Goal: Task Accomplishment & Management: Manage account settings

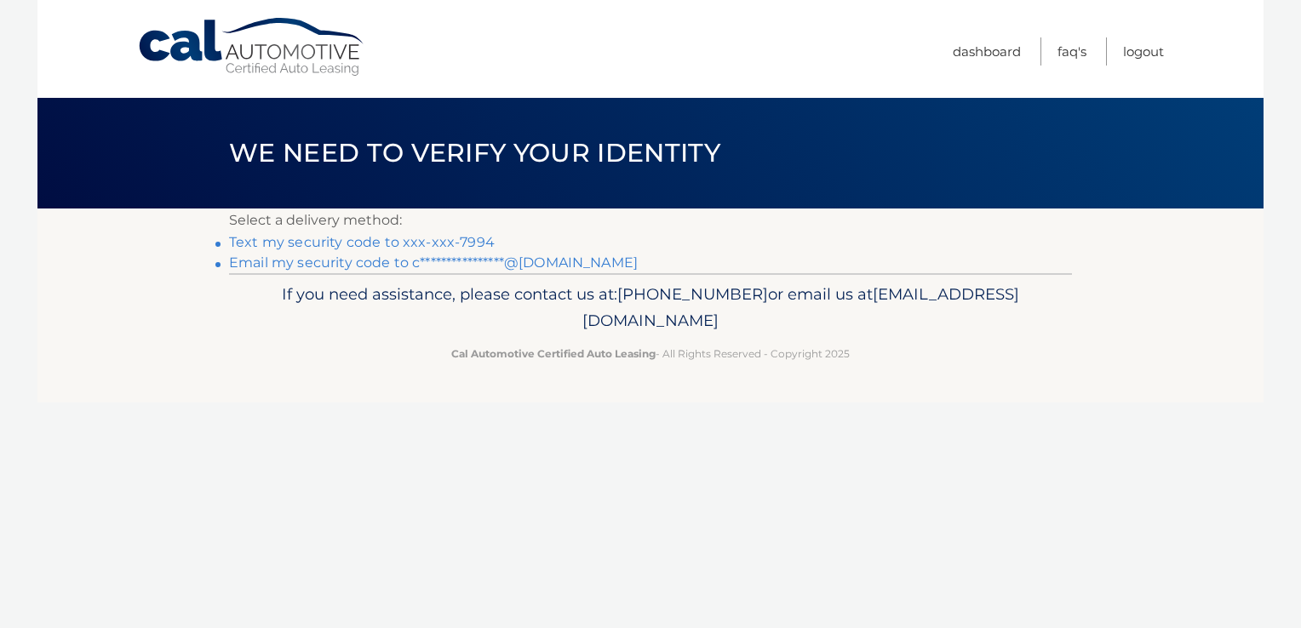
click at [327, 244] on link "Text my security code to xxx-xxx-7994" at bounding box center [362, 242] width 266 height 16
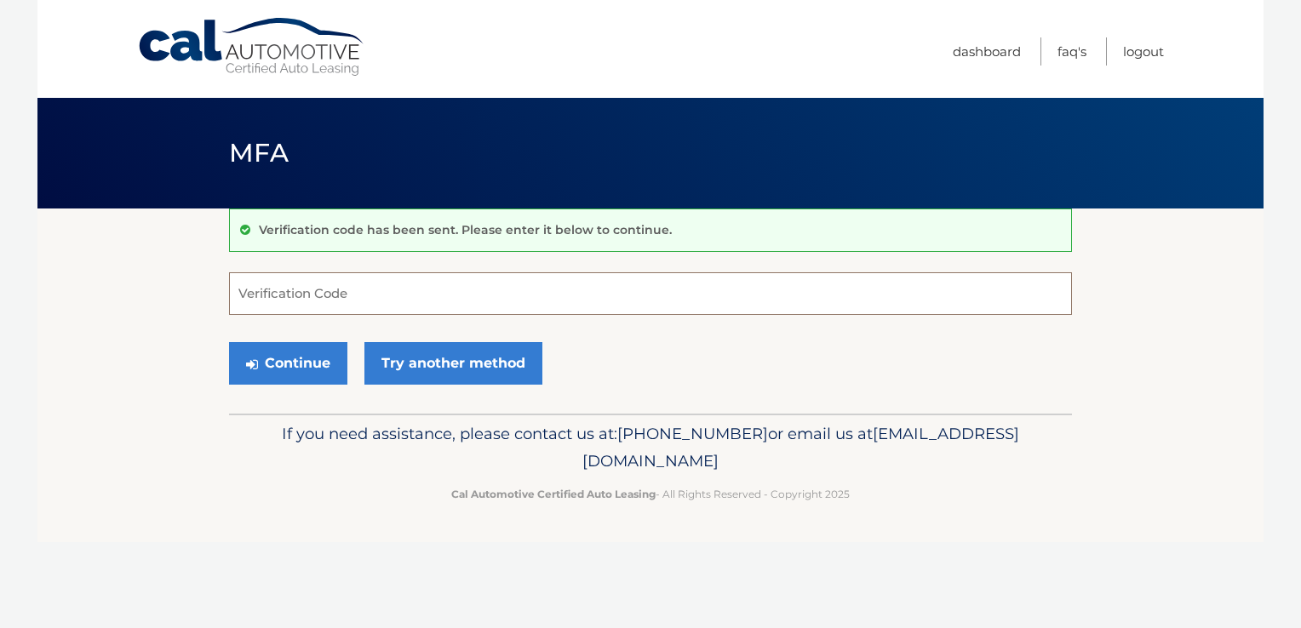
click at [284, 308] on input "Verification Code" at bounding box center [650, 293] width 843 height 43
type input "314099"
click at [261, 355] on button "Continue" at bounding box center [288, 363] width 118 height 43
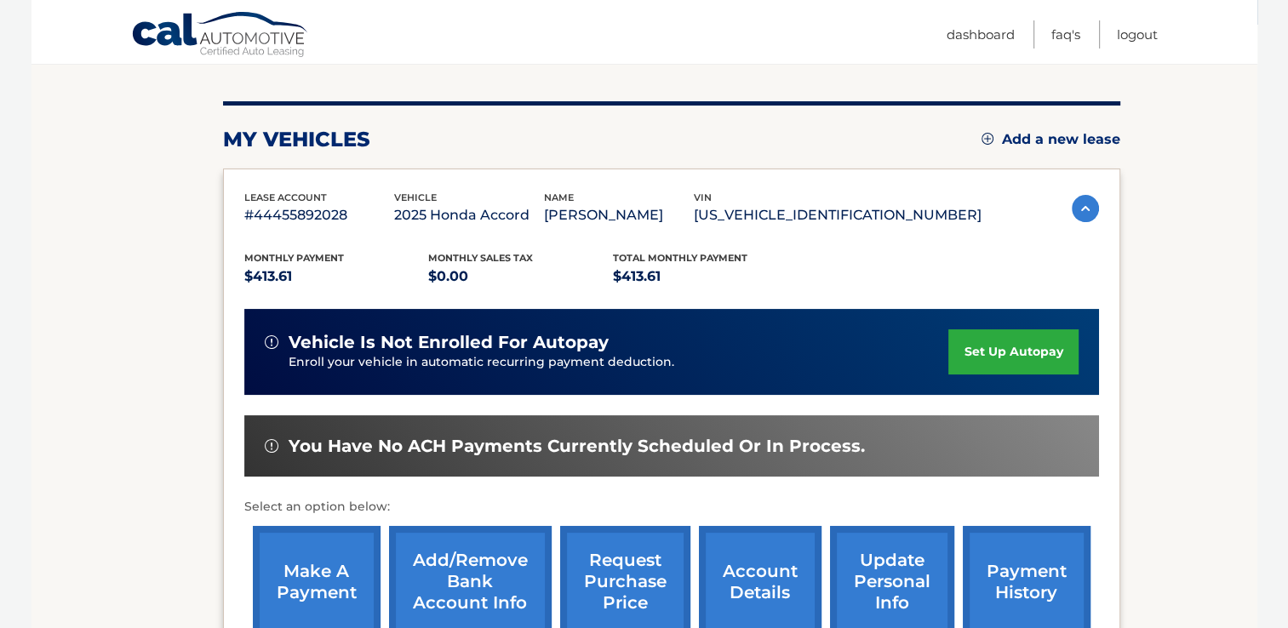
scroll to position [182, 0]
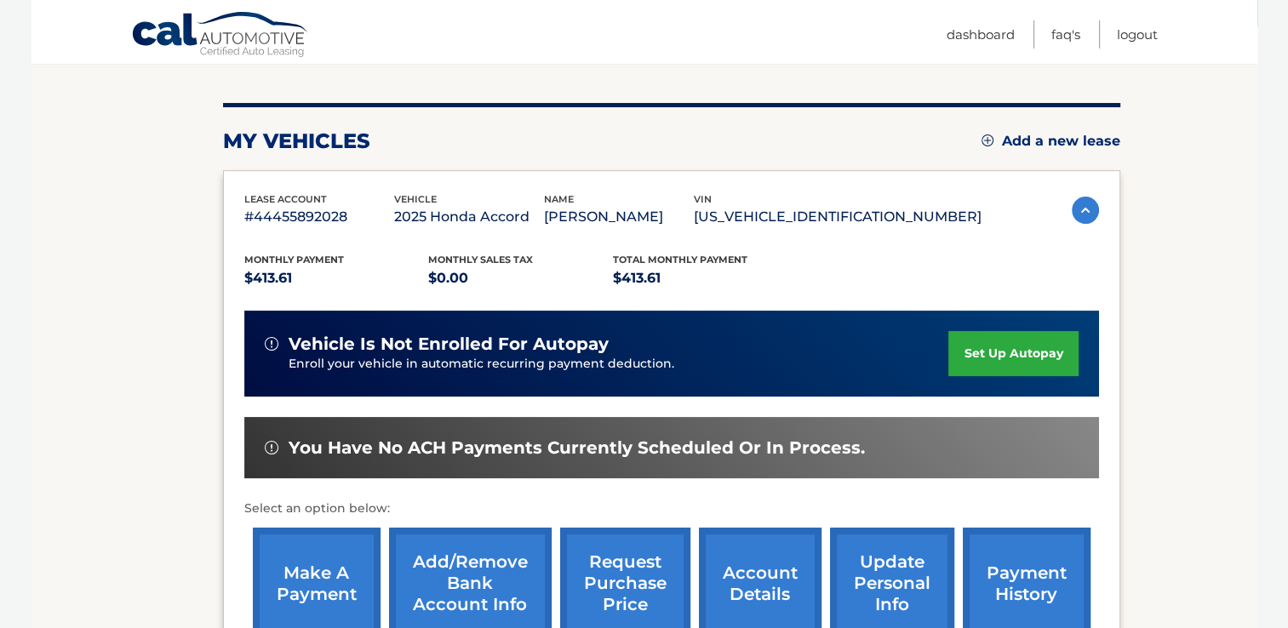
click at [285, 547] on link "make a payment" at bounding box center [317, 584] width 128 height 112
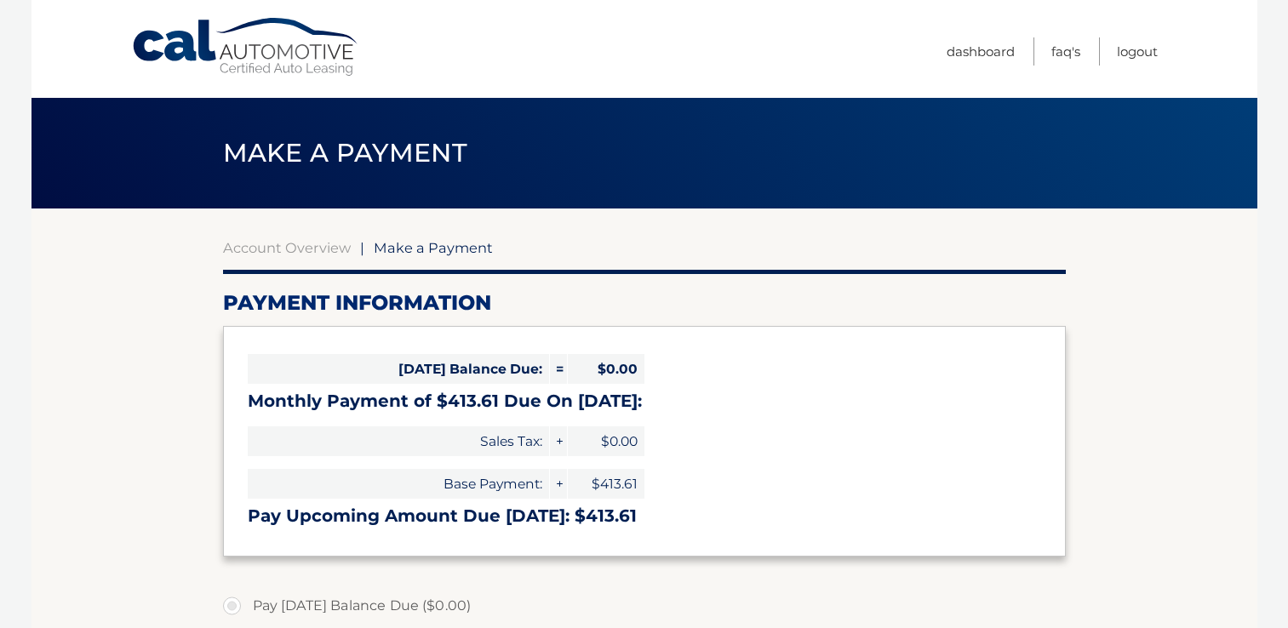
select select "NjgwNzc4ZGMtMmI5NC00MGUyLThmNDctYjM5NjU5NmQ0MGRi"
